Goal: Task Accomplishment & Management: Complete application form

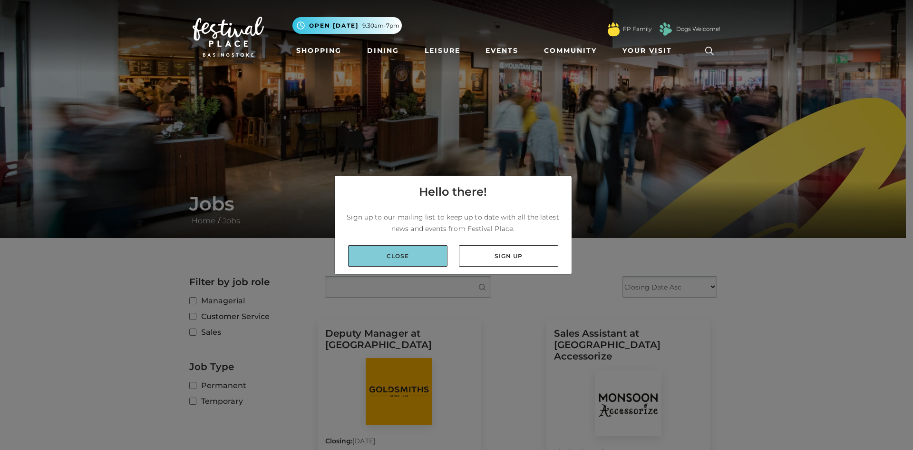
click at [420, 252] on link "Close" at bounding box center [397, 255] width 99 height 21
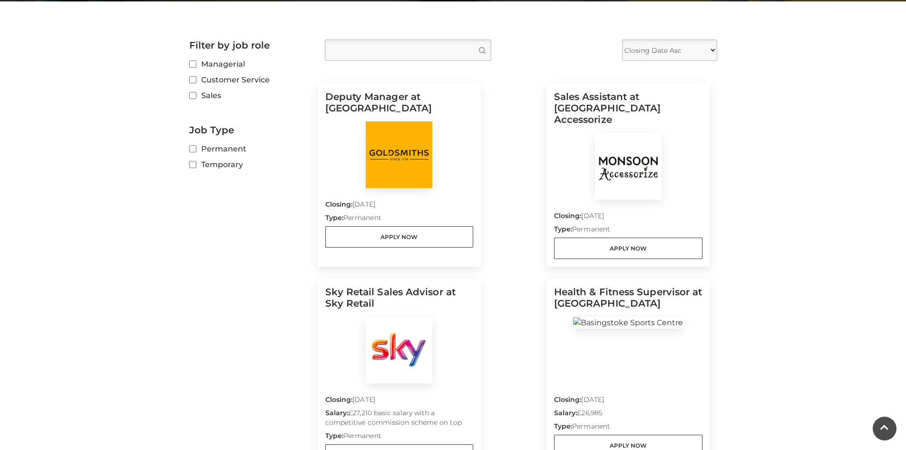
scroll to position [237, 0]
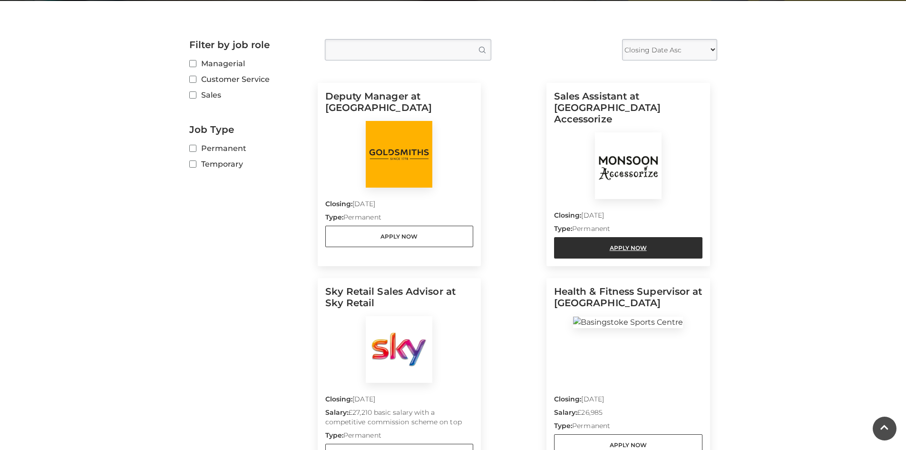
click at [618, 237] on link "Apply Now" at bounding box center [628, 247] width 148 height 21
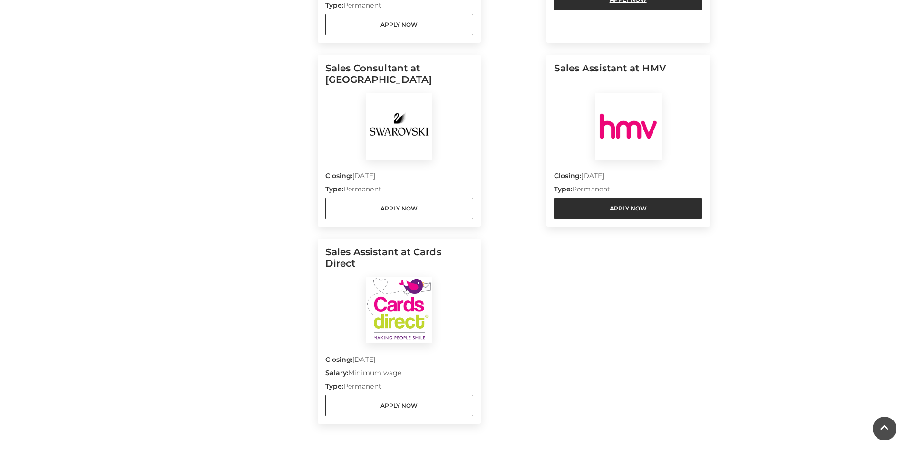
scroll to position [1093, 0]
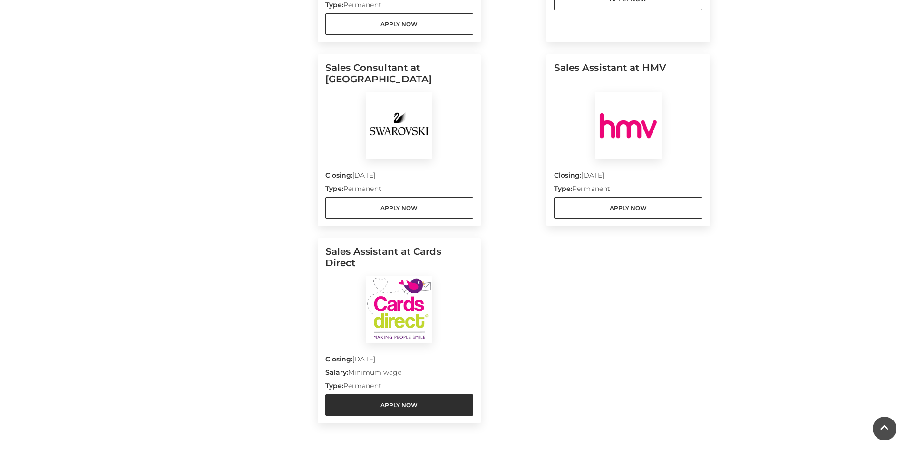
click at [424, 394] on link "Apply Now" at bounding box center [399, 404] width 148 height 21
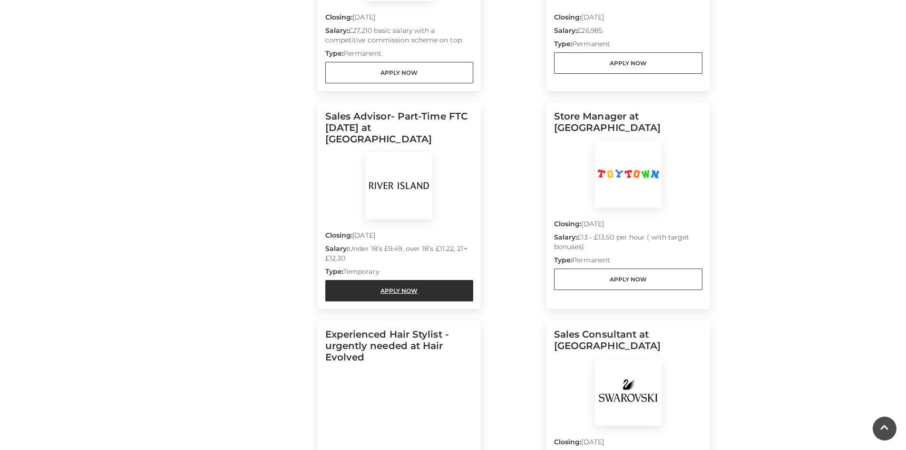
scroll to position [618, 0]
click at [405, 280] on link "Apply Now" at bounding box center [399, 290] width 148 height 21
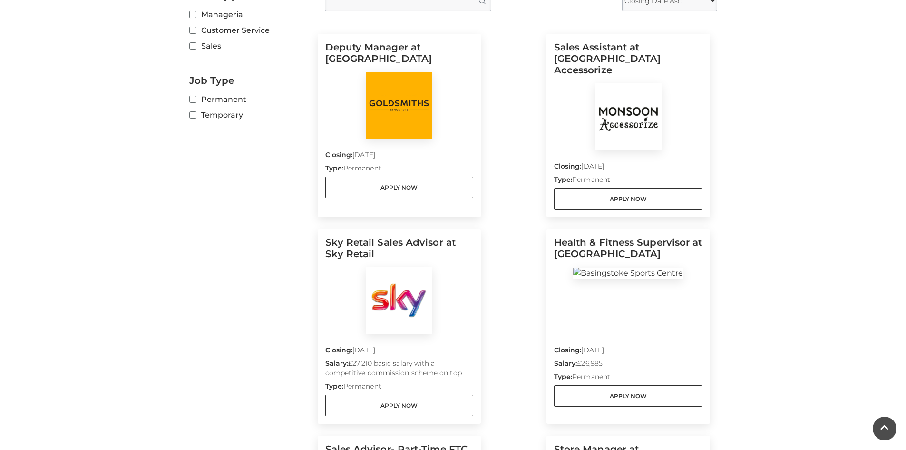
scroll to position [285, 0]
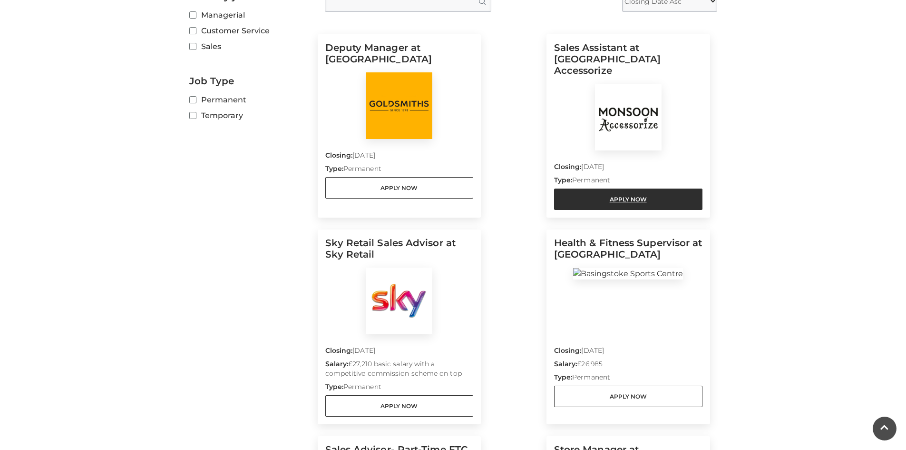
click at [574, 188] on link "Apply Now" at bounding box center [628, 198] width 148 height 21
click at [579, 188] on link "Apply Now" at bounding box center [628, 198] width 148 height 21
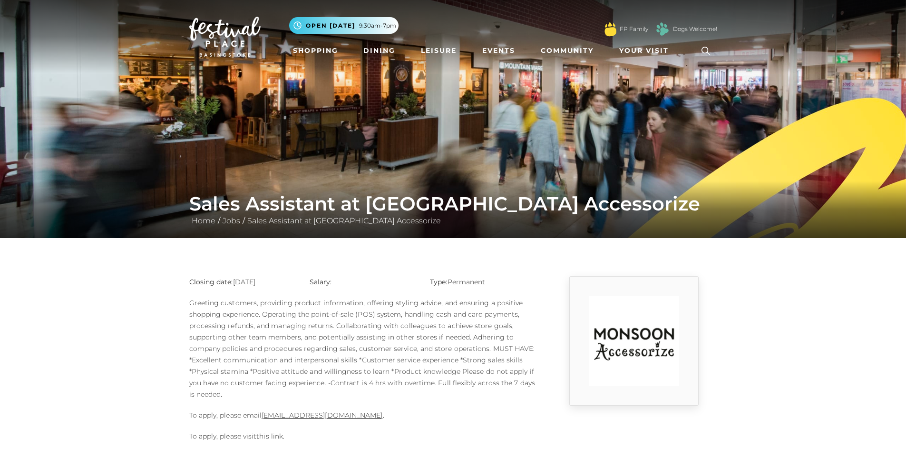
click at [271, 434] on link "this link" at bounding box center [269, 435] width 27 height 9
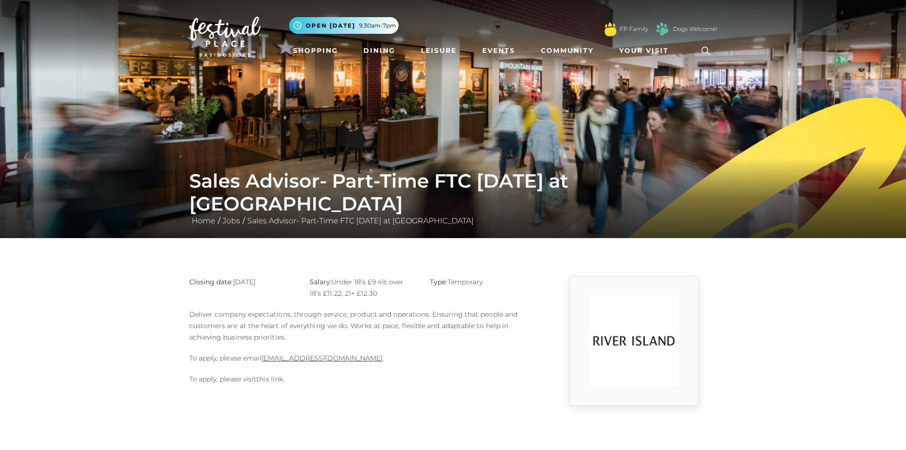
click at [272, 375] on div "Closing date: 15-09-2025 Salary: Under 18’s £9.49, over 18’s £11.22, 21+ £12.30…" at bounding box center [363, 340] width 362 height 129
click at [271, 383] on p "To apply, please visit this link ." at bounding box center [362, 378] width 347 height 11
click at [273, 382] on link "this link" at bounding box center [269, 378] width 27 height 9
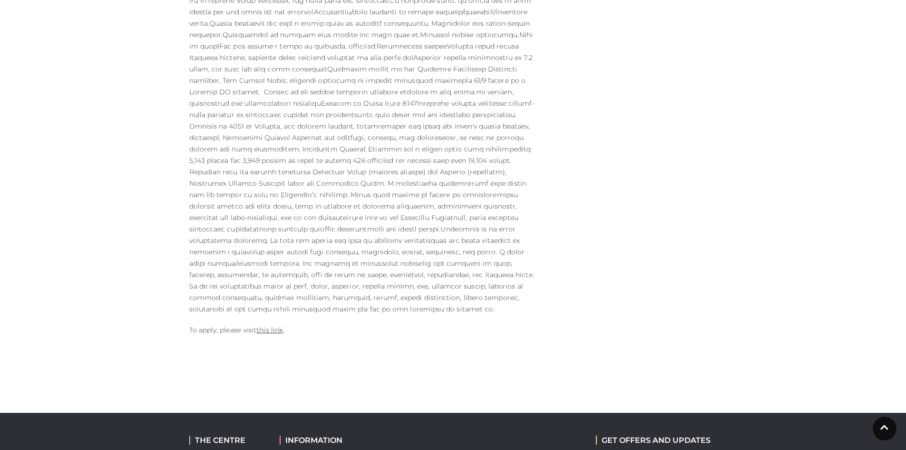
scroll to position [428, 0]
click at [280, 325] on link "this link" at bounding box center [269, 329] width 27 height 9
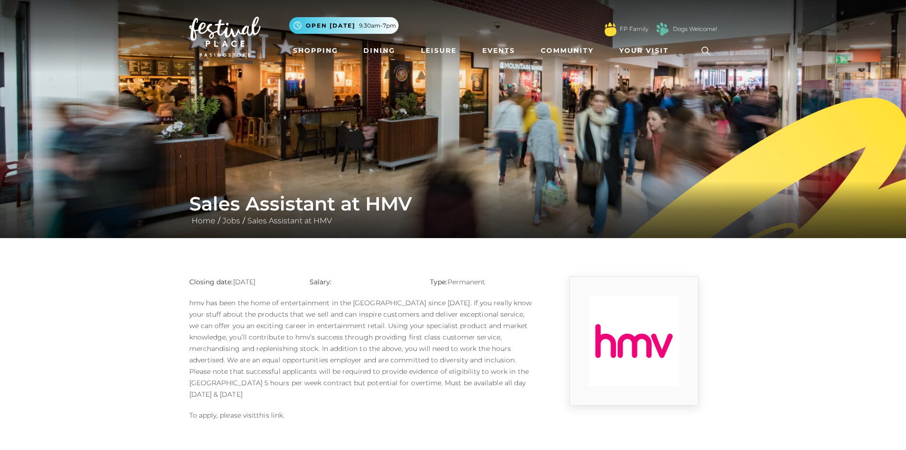
click at [271, 409] on p "To apply, please visit this link ." at bounding box center [362, 414] width 347 height 11
click at [274, 411] on link "this link" at bounding box center [269, 415] width 27 height 9
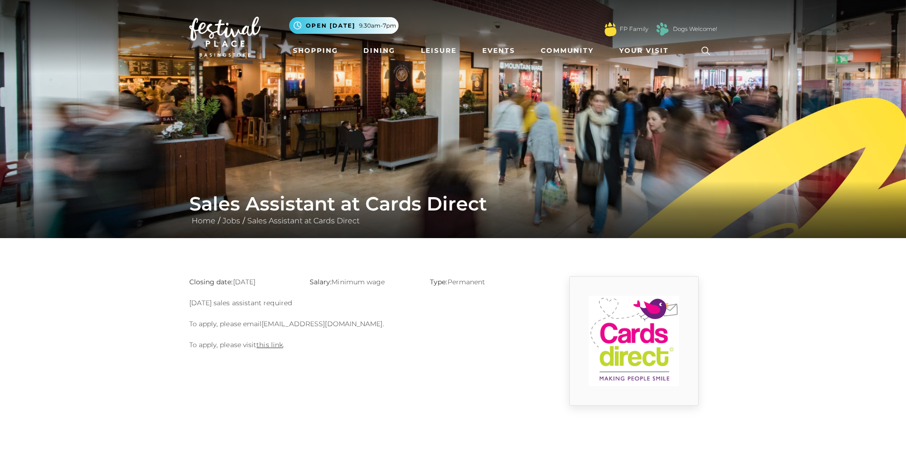
click at [302, 326] on link "basingstoke@cardsdirect.co.uk" at bounding box center [322, 323] width 121 height 9
click at [311, 324] on link "basingstoke@cardsdirect.co.uk" at bounding box center [322, 323] width 121 height 9
click at [324, 322] on link "basingstoke@cardsdirect.co.uk" at bounding box center [322, 323] width 121 height 9
click at [268, 344] on link "this link" at bounding box center [269, 344] width 27 height 9
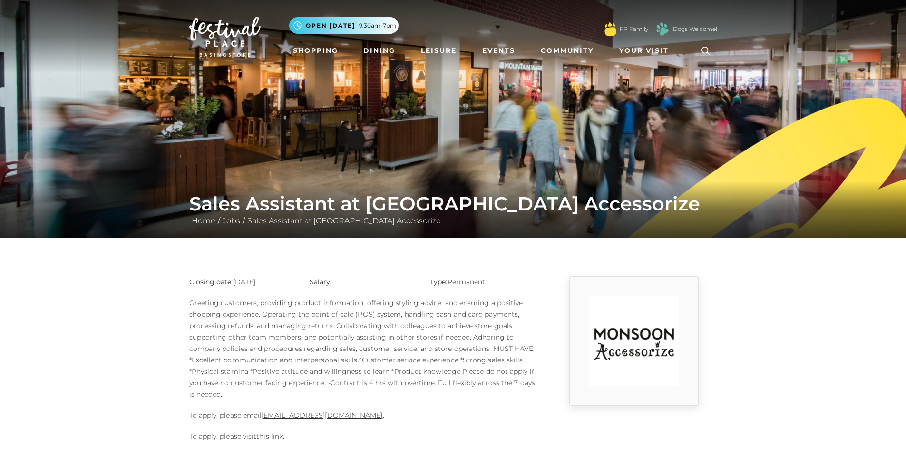
click at [281, 436] on link "this link" at bounding box center [269, 435] width 27 height 9
